Goal: Transaction & Acquisition: Purchase product/service

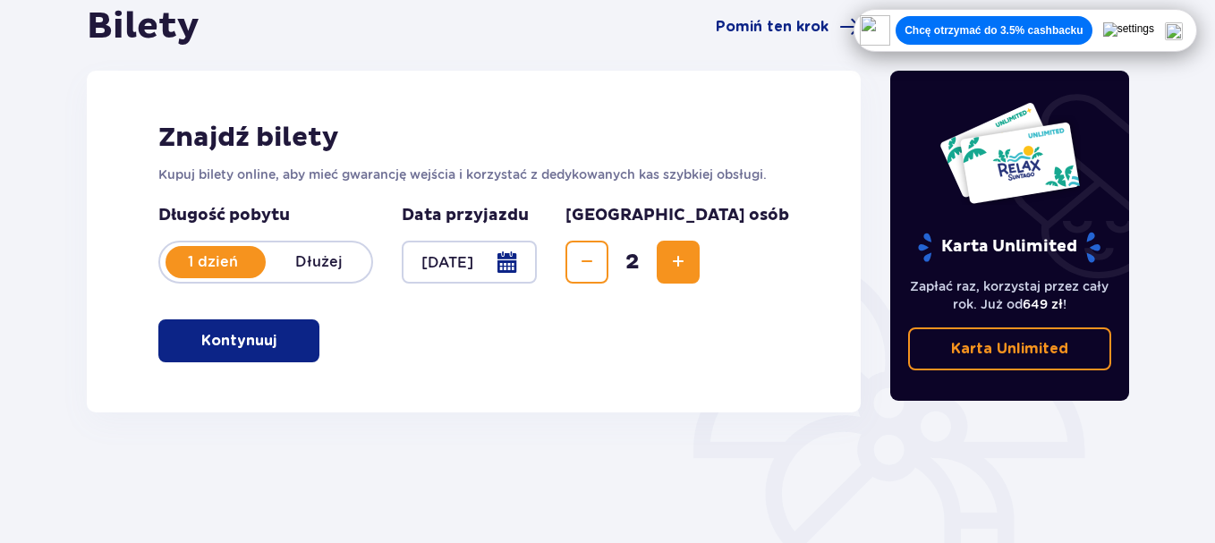
scroll to position [216, 0]
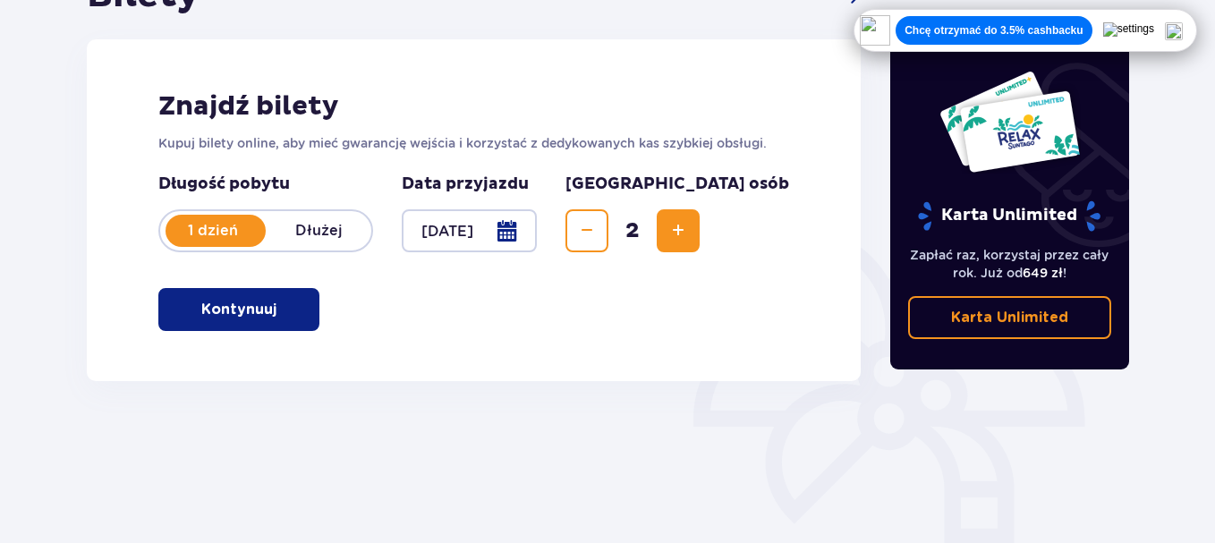
click at [262, 310] on button "Kontynuuj" at bounding box center [238, 309] width 161 height 43
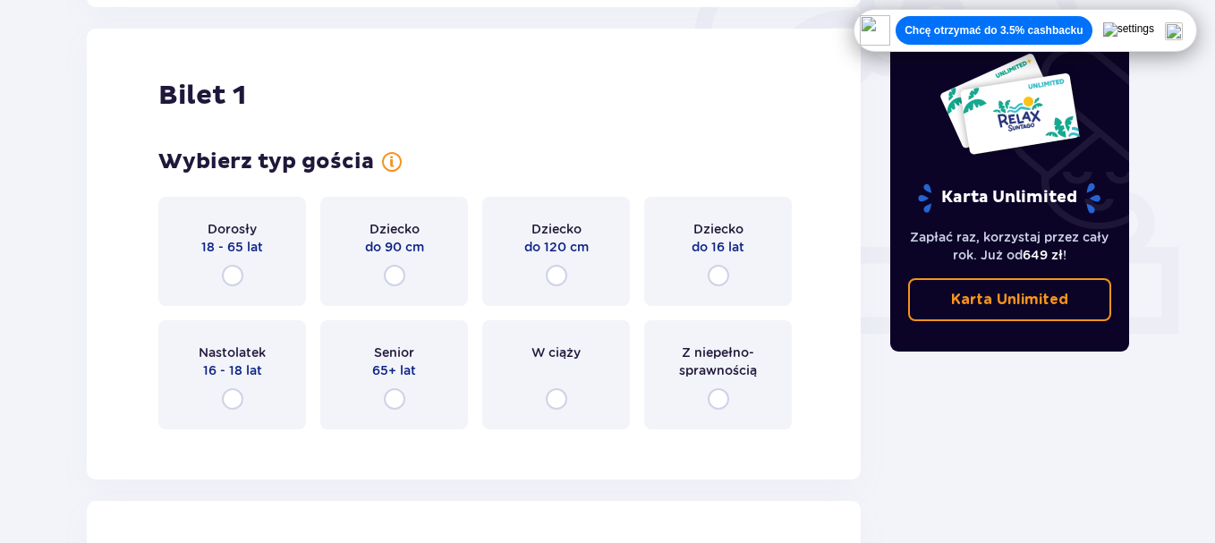
scroll to position [598, 0]
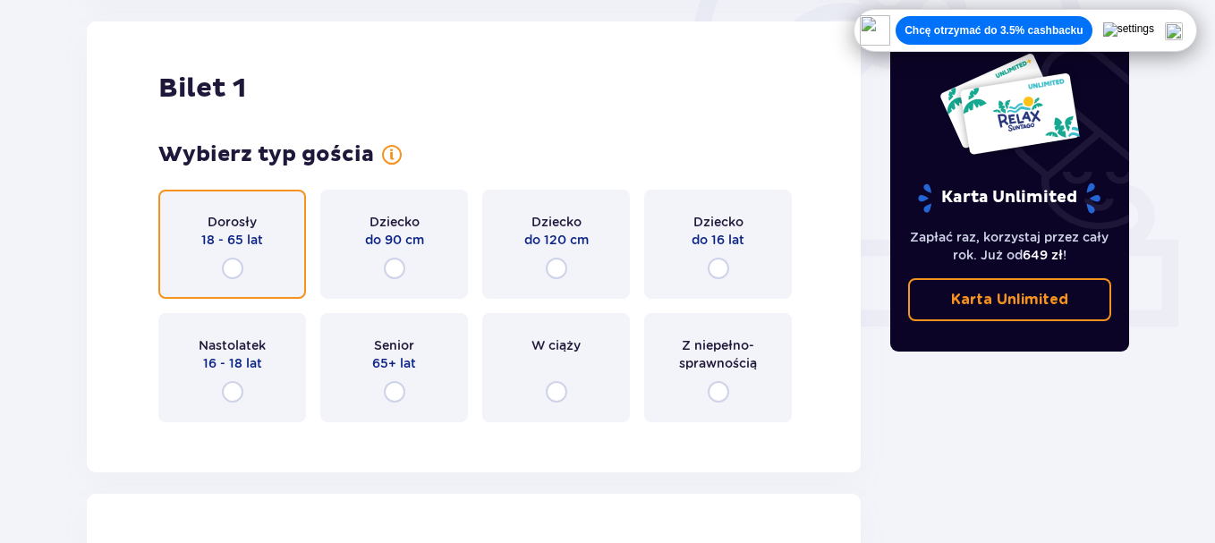
click at [233, 267] on input "radio" at bounding box center [232, 268] width 21 height 21
radio input "true"
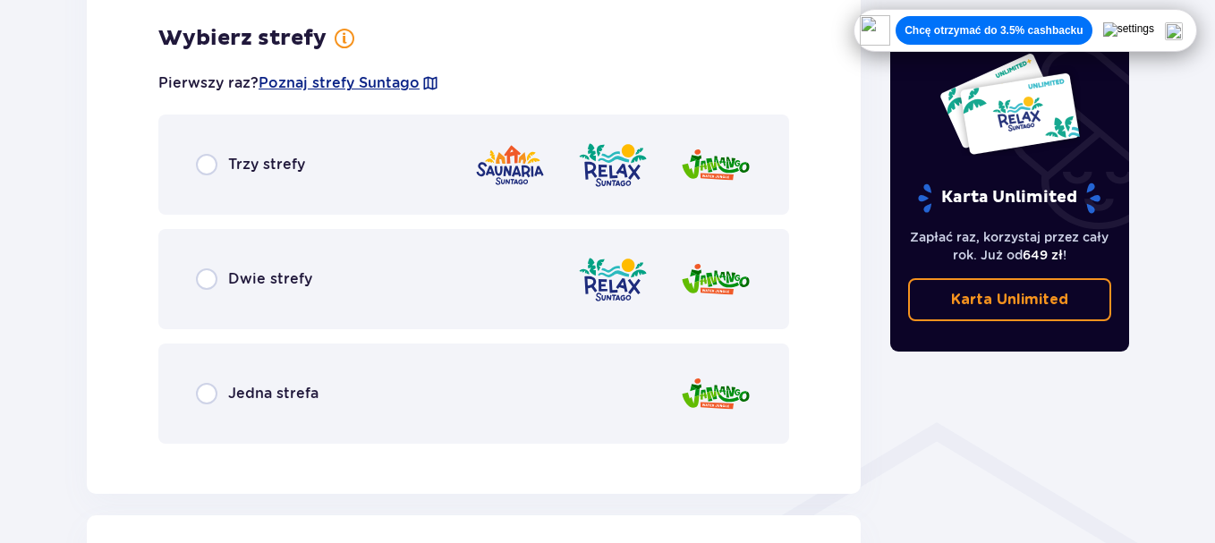
scroll to position [1034, 0]
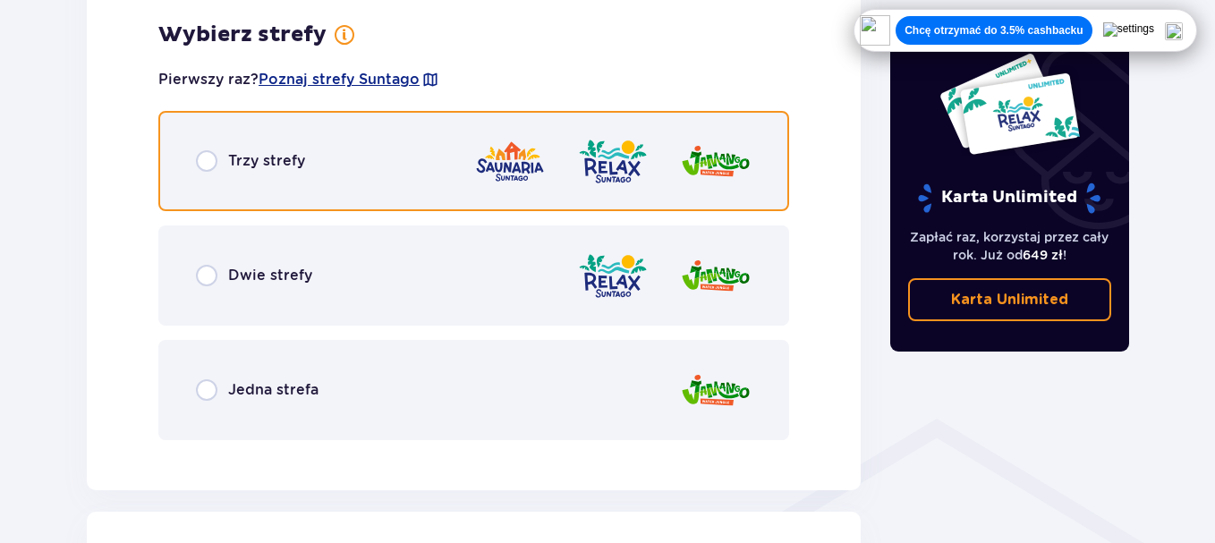
click at [203, 161] on input "radio" at bounding box center [206, 160] width 21 height 21
radio input "true"
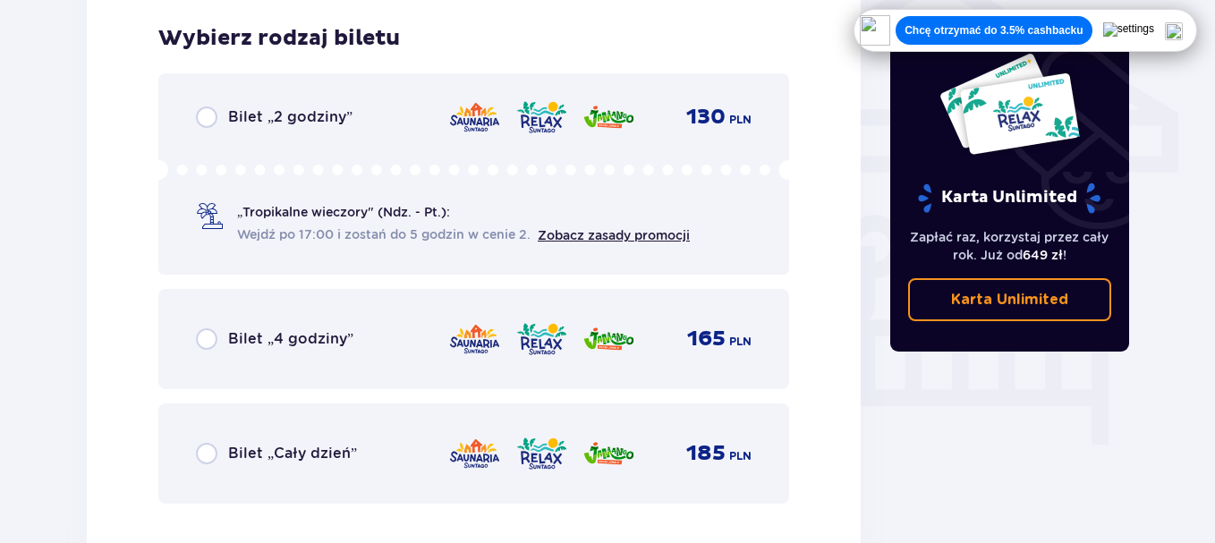
scroll to position [1489, 0]
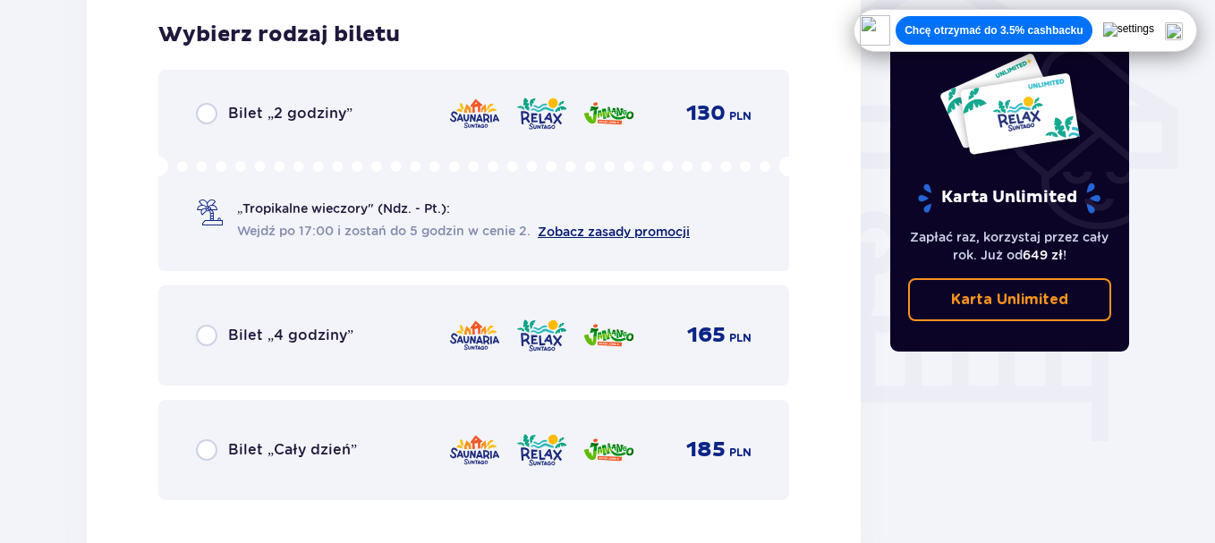
click at [596, 229] on link "Zobacz zasady promocji" at bounding box center [614, 232] width 152 height 14
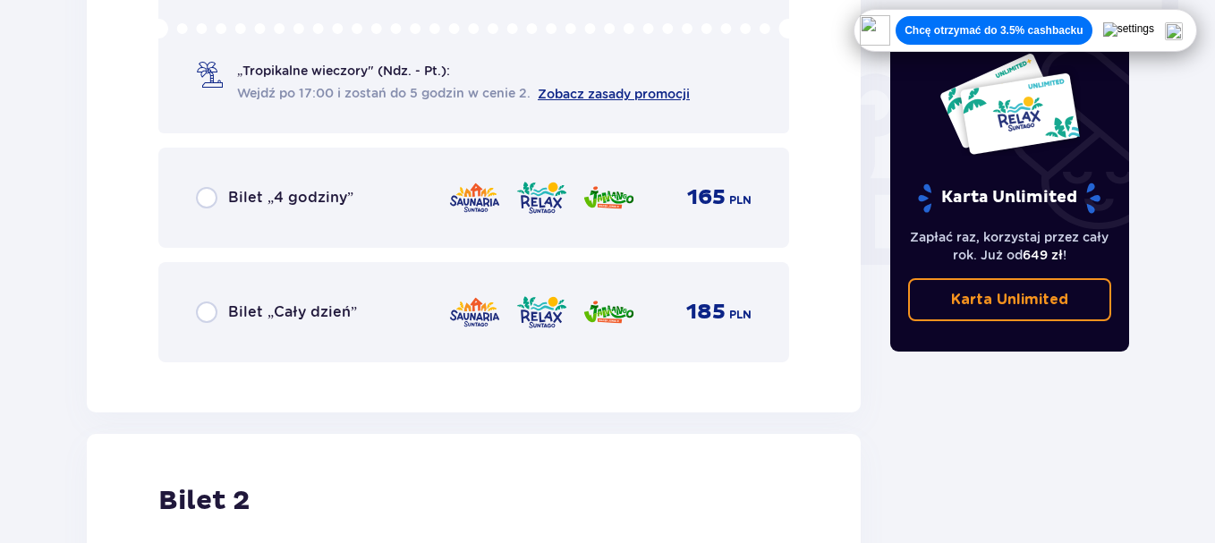
scroll to position [1604, 0]
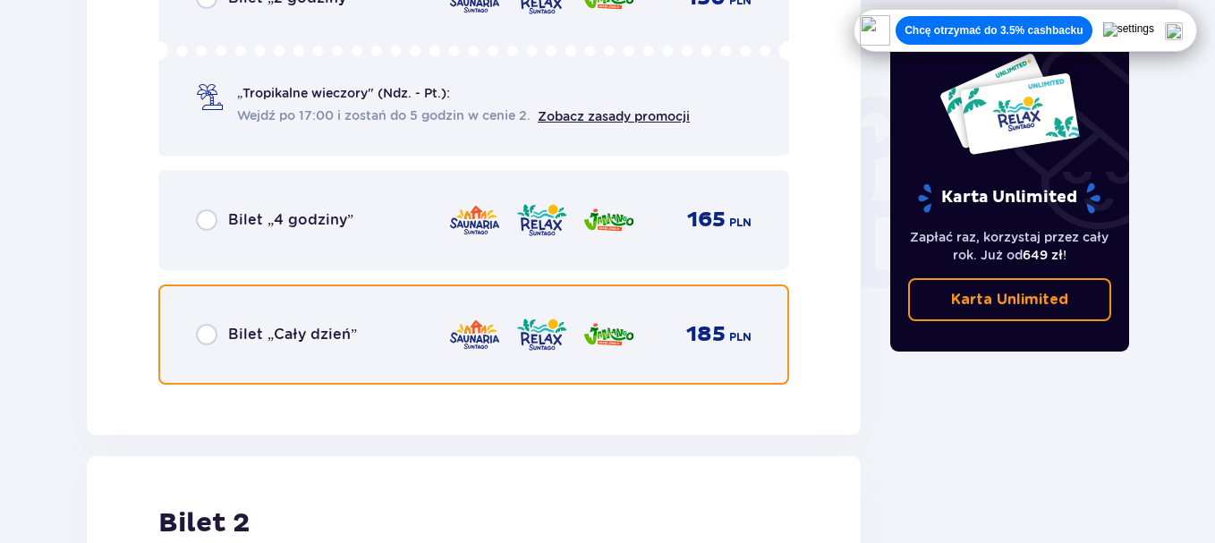
click at [209, 331] on input "radio" at bounding box center [206, 334] width 21 height 21
radio input "true"
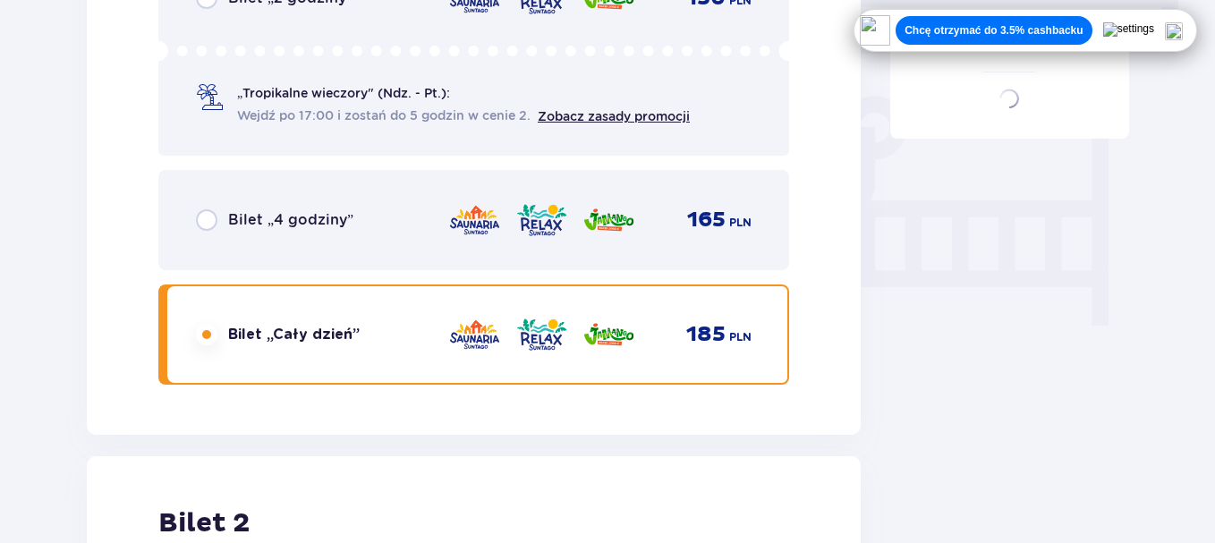
scroll to position [2039, 0]
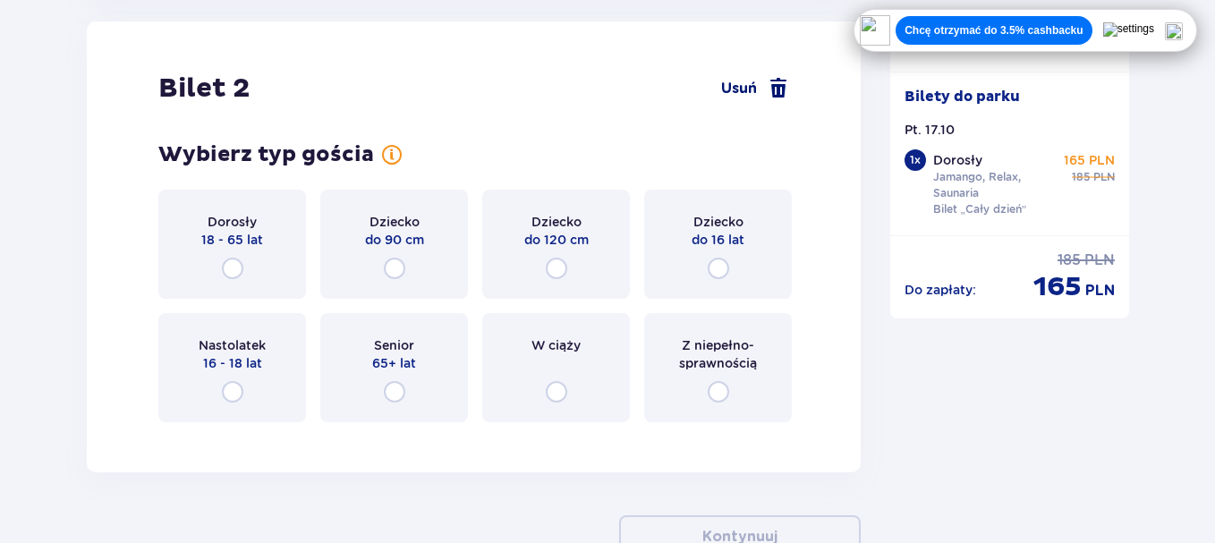
click at [774, 85] on span at bounding box center [778, 88] width 21 height 21
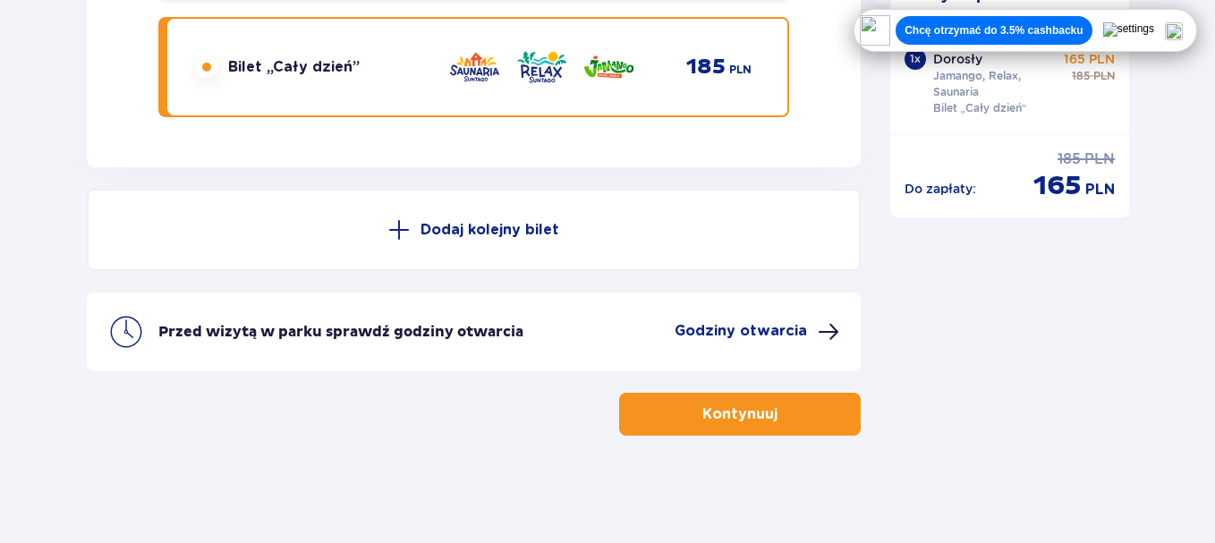
scroll to position [1872, 0]
